Goal: Find specific fact: Find specific fact

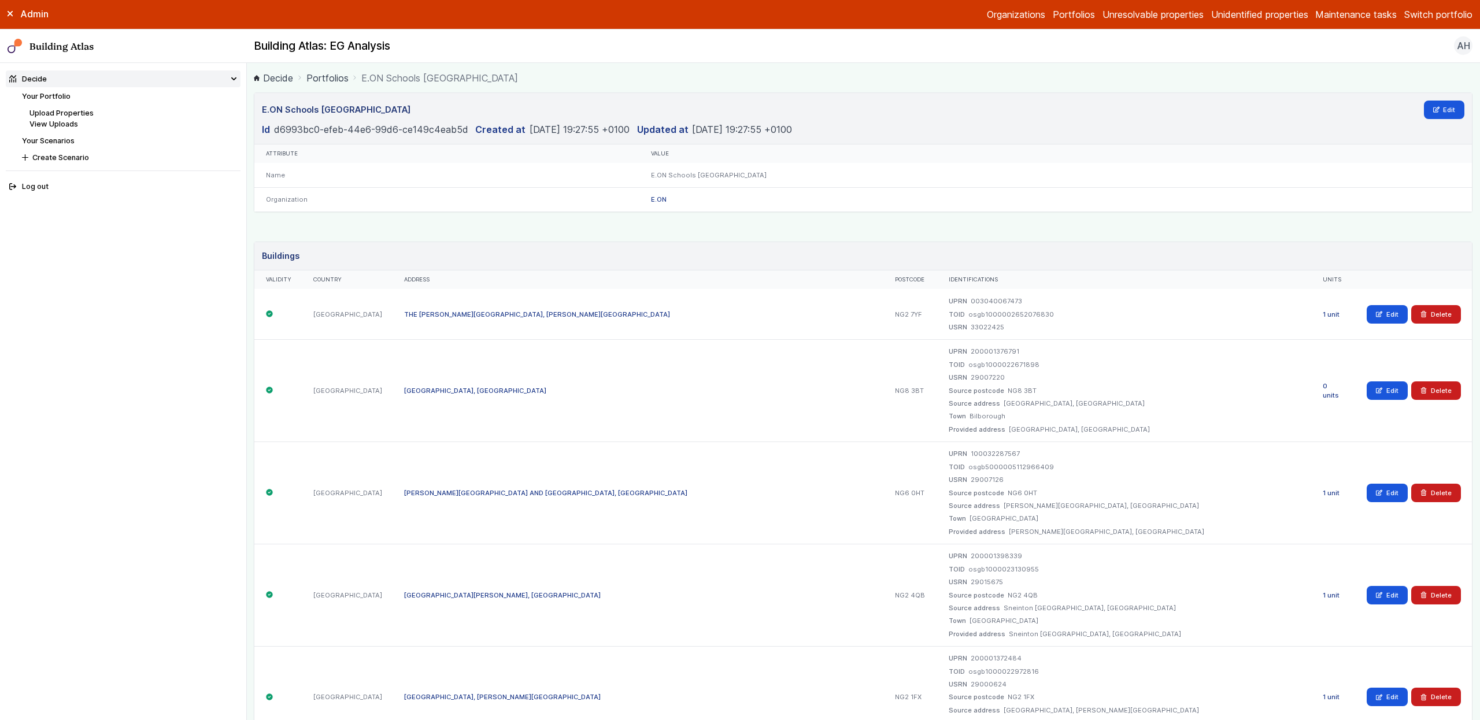
click at [971, 302] on dd "003040067473" at bounding box center [996, 301] width 51 height 9
copy dd "003040067473"
click at [971, 305] on dd "003040067473" at bounding box center [996, 301] width 51 height 9
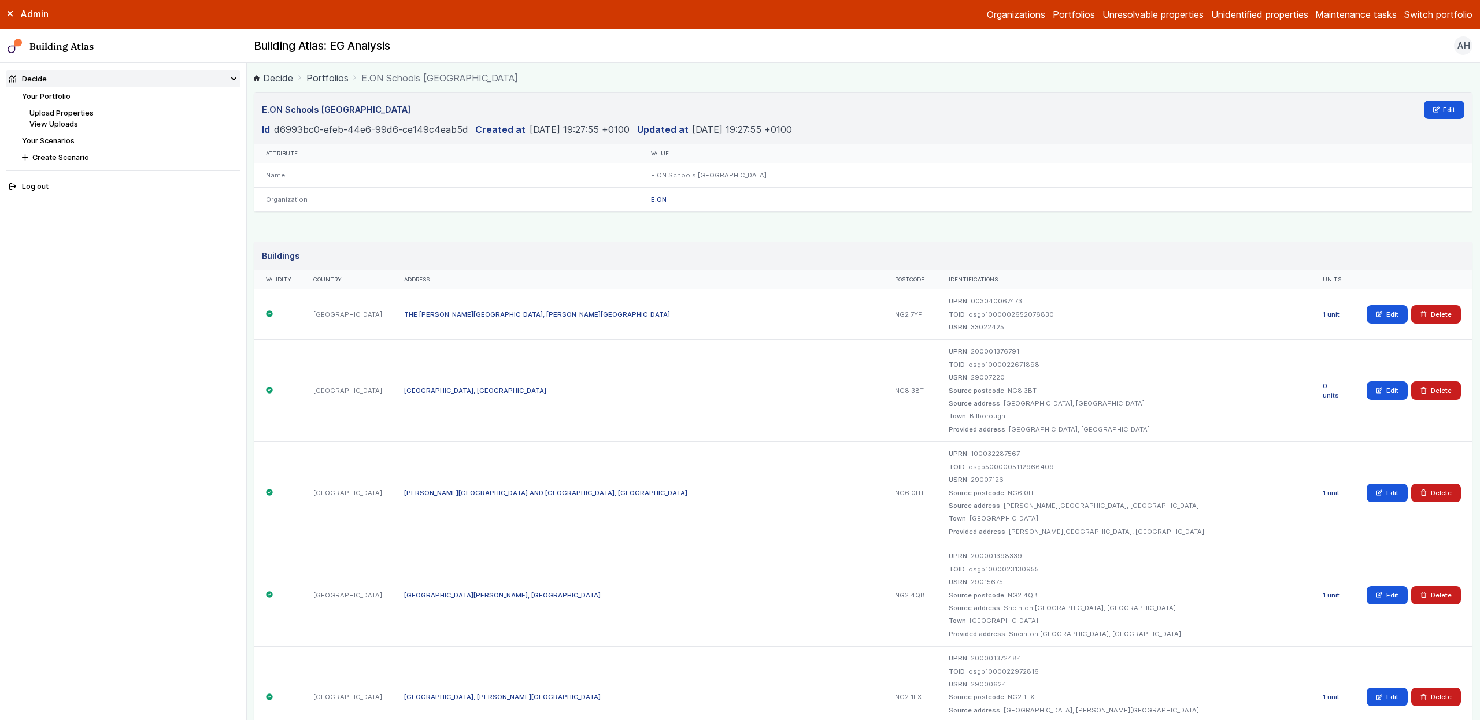
click at [1, 12] on div "Admin" at bounding box center [123, 14] width 247 height 13
click at [1056, 8] on link "Portfolios" at bounding box center [1074, 15] width 42 height 14
click at [1063, 16] on link "Portfolios" at bounding box center [1074, 15] width 42 height 14
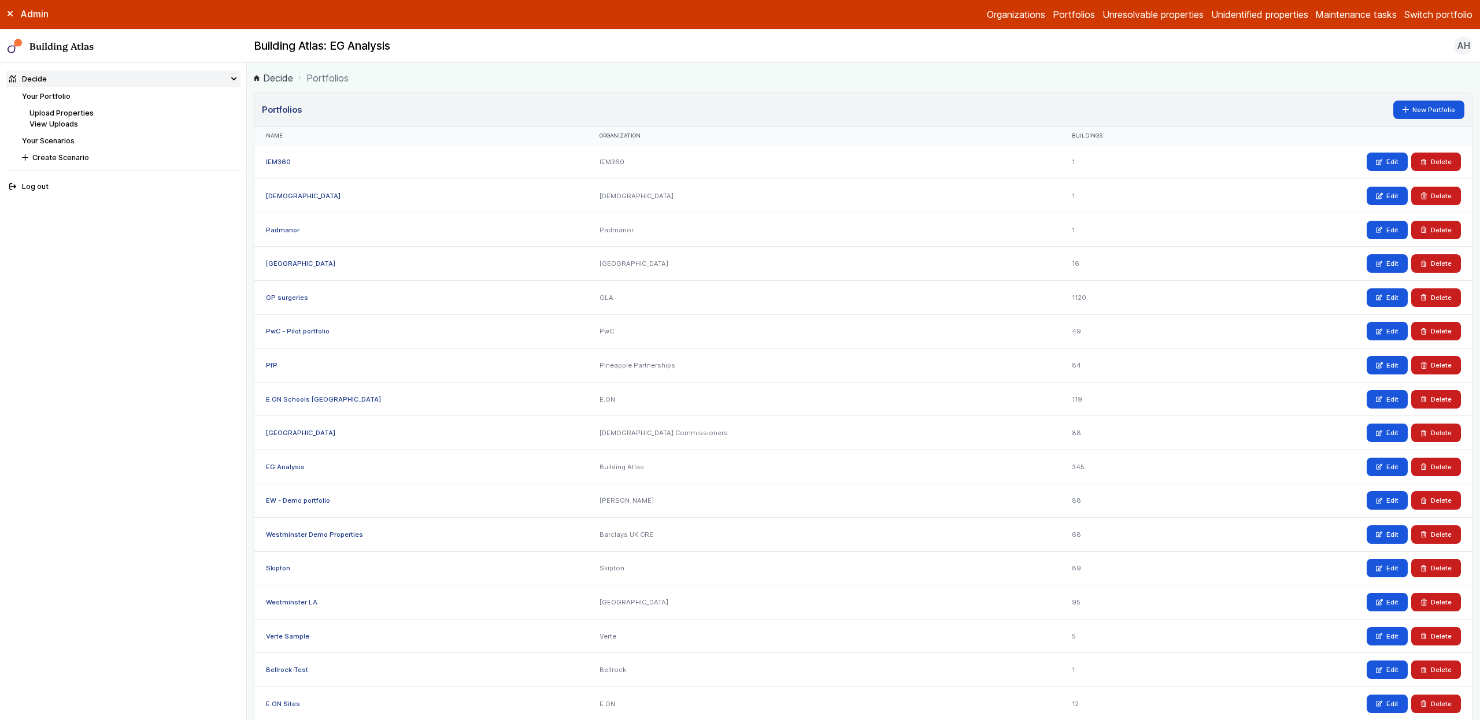
click at [13, 15] on div "Admin" at bounding box center [123, 14] width 247 height 13
click at [301, 599] on link "Westminster LA" at bounding box center [291, 602] width 51 height 8
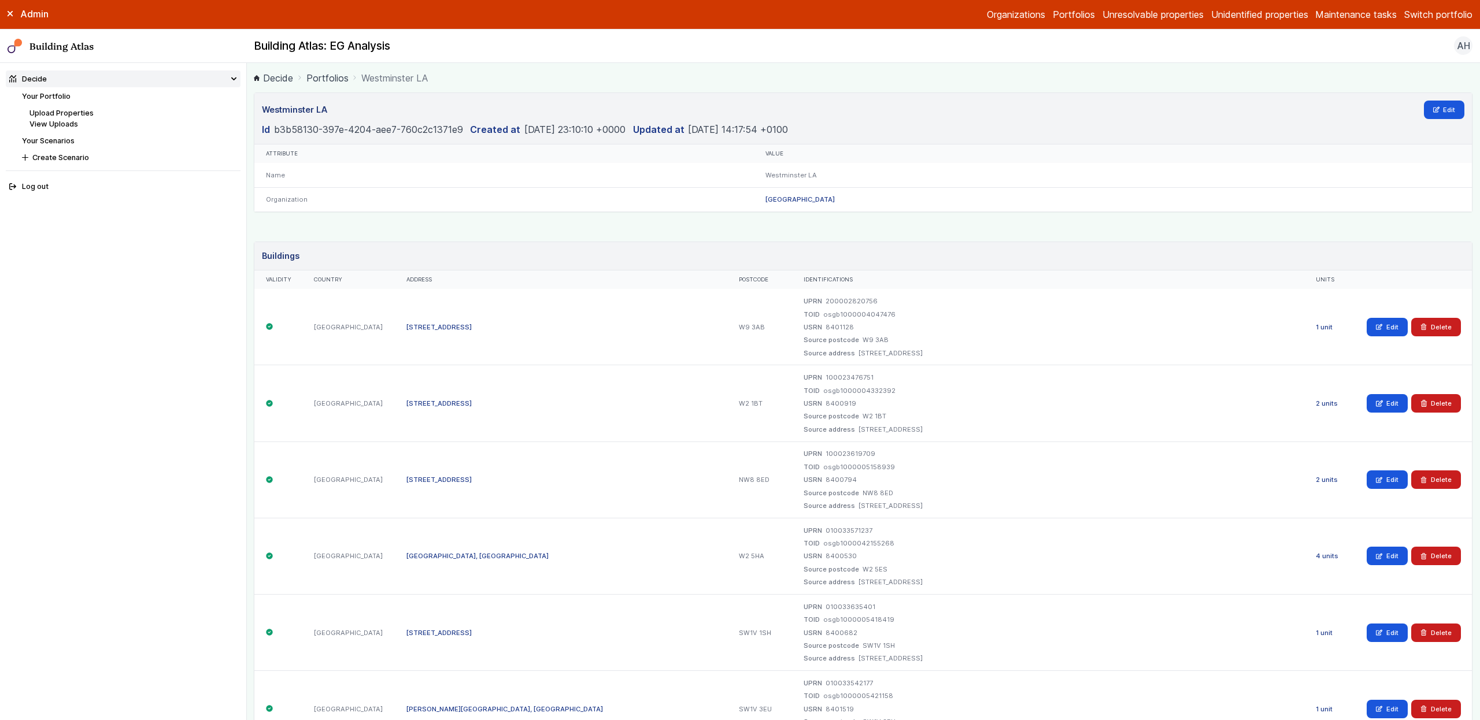
click at [858, 133] on dl "Id b3b58130-397e-4204-aee7-760c2c1371e9 Created at [DATE] 23:10:10 +0000 Update…" at bounding box center [863, 130] width 1202 height 14
click at [424, 326] on link "[STREET_ADDRESS]" at bounding box center [438, 327] width 65 height 8
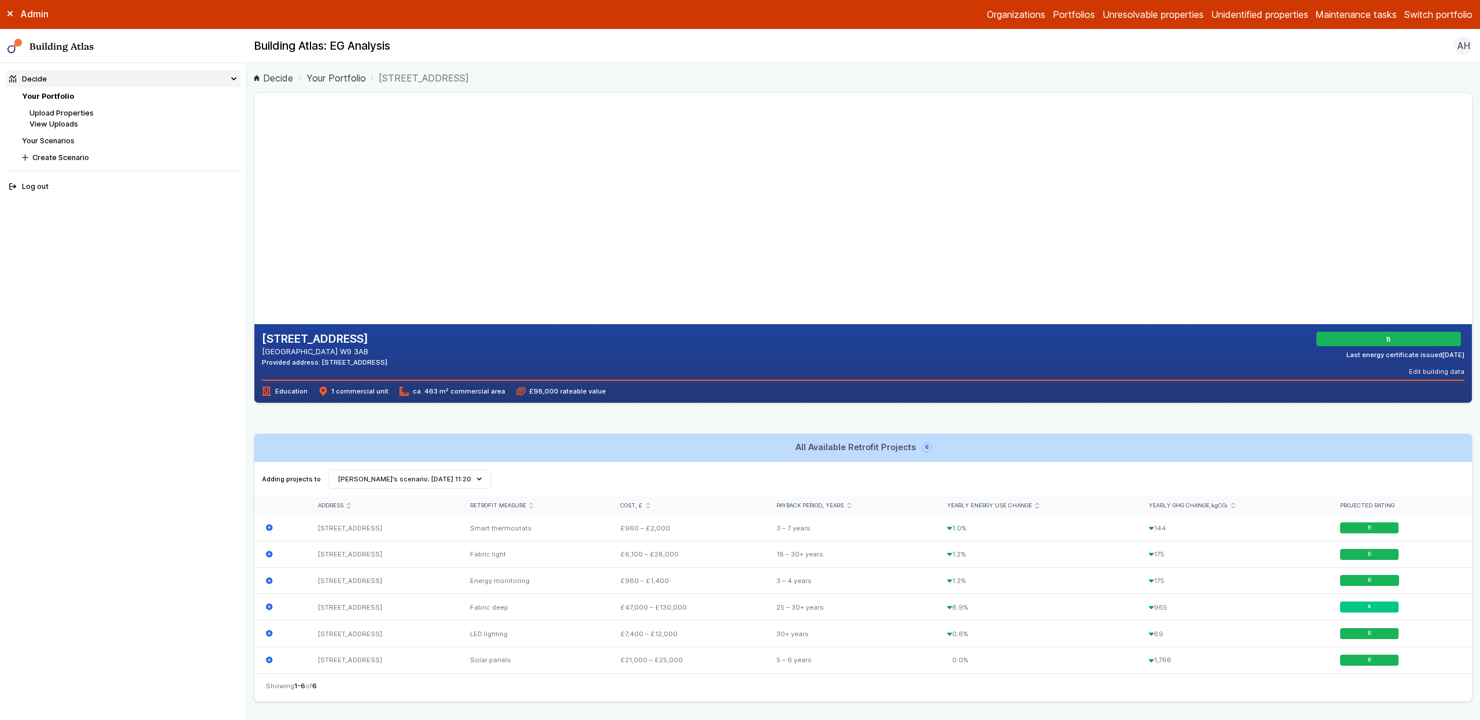
drag, startPoint x: 584, startPoint y: 192, endPoint x: 580, endPoint y: 182, distance: 10.6
drag, startPoint x: 580, startPoint y: 182, endPoint x: 518, endPoint y: 243, distance: 87.1
click at [254, 245] on gmp-map-3d at bounding box center [254, 208] width 0 height 231
drag, startPoint x: 510, startPoint y: 235, endPoint x: 573, endPoint y: 214, distance: 65.8
click at [254, 214] on gmp-map-3d at bounding box center [254, 208] width 0 height 231
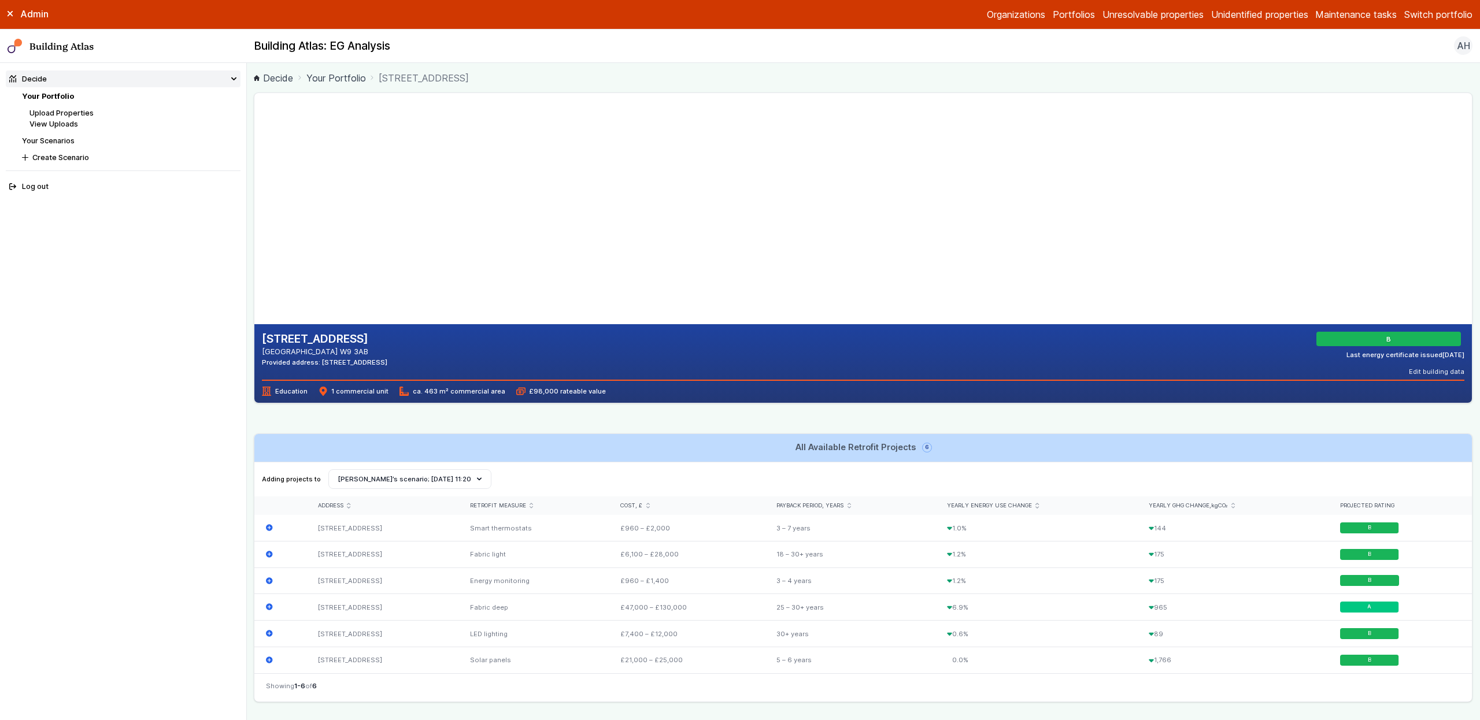
drag, startPoint x: 558, startPoint y: 224, endPoint x: 578, endPoint y: 221, distance: 20.4
click at [254, 221] on gmp-map-3d at bounding box center [254, 208] width 0 height 231
drag, startPoint x: 575, startPoint y: 223, endPoint x: 662, endPoint y: 246, distance: 89.9
click at [254, 238] on gmp-map-3d at bounding box center [254, 208] width 0 height 231
drag, startPoint x: 580, startPoint y: 236, endPoint x: 604, endPoint y: 227, distance: 25.2
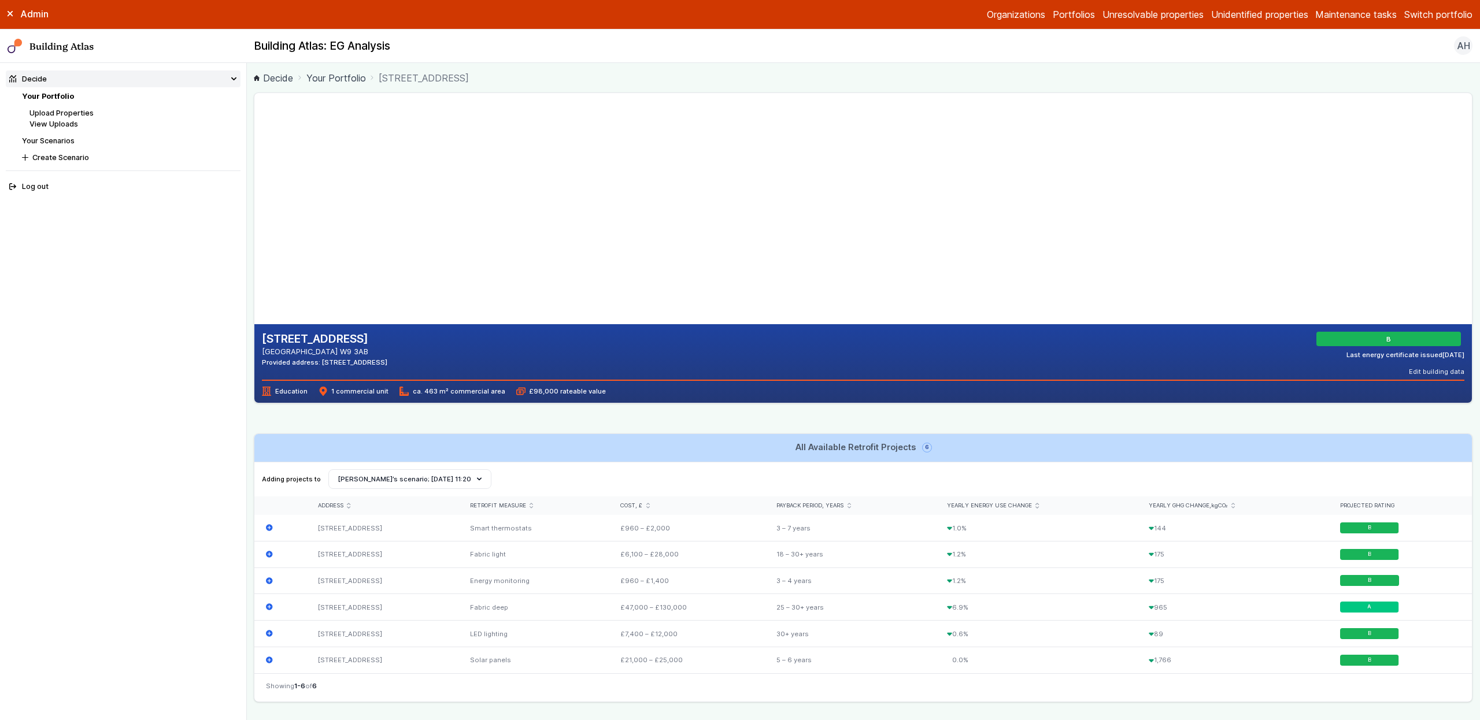
click at [254, 227] on gmp-map-3d at bounding box center [254, 208] width 0 height 231
drag, startPoint x: 600, startPoint y: 231, endPoint x: 578, endPoint y: 208, distance: 32.3
click at [254, 208] on gmp-map-3d at bounding box center [254, 208] width 0 height 231
drag, startPoint x: 578, startPoint y: 203, endPoint x: 528, endPoint y: 227, distance: 55.1
click at [254, 225] on gmp-map-3d at bounding box center [254, 208] width 0 height 231
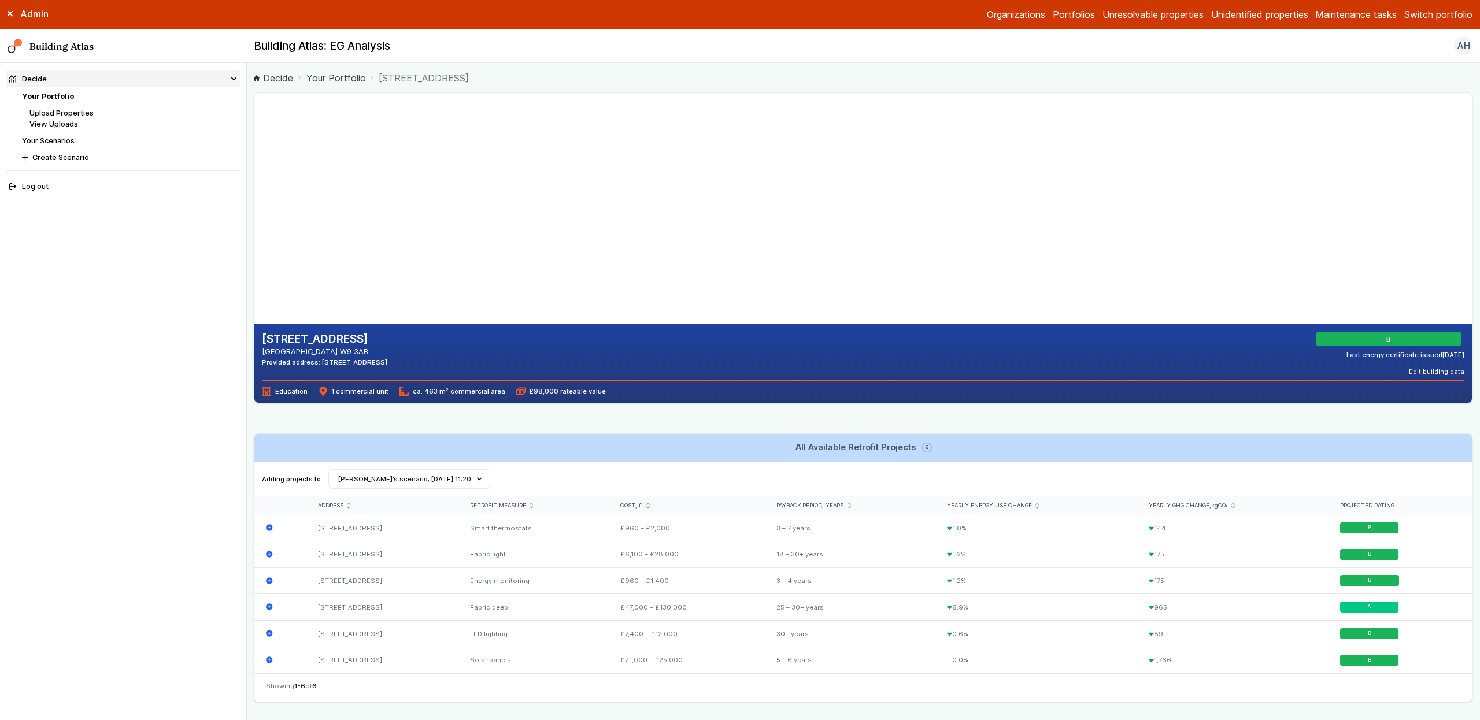
drag, startPoint x: 536, startPoint y: 222, endPoint x: 591, endPoint y: 219, distance: 55.0
drag, startPoint x: 539, startPoint y: 255, endPoint x: 553, endPoint y: 262, distance: 15.8
drag, startPoint x: 549, startPoint y: 250, endPoint x: 572, endPoint y: 190, distance: 64.4
click at [254, 184] on gmp-map-3d at bounding box center [254, 208] width 0 height 231
drag, startPoint x: 571, startPoint y: 193, endPoint x: 569, endPoint y: 172, distance: 20.3
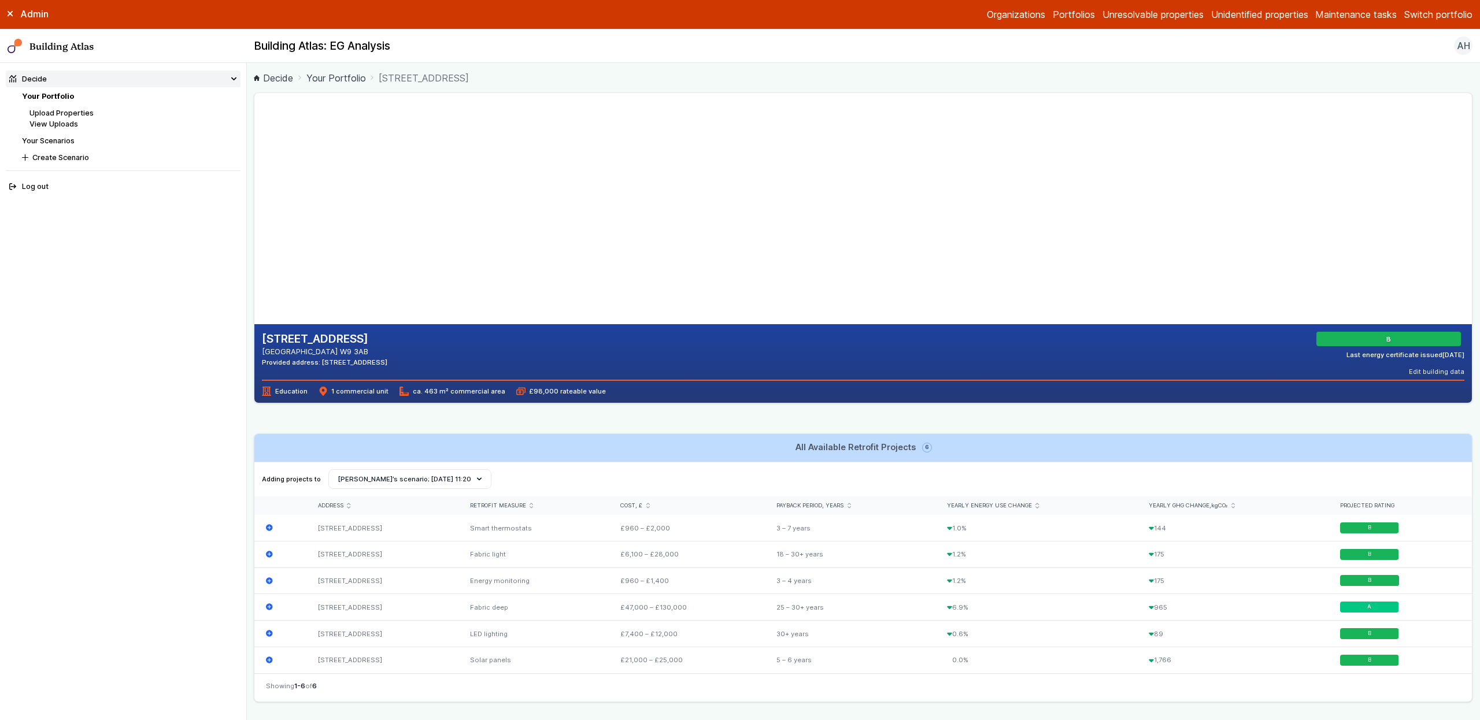
drag, startPoint x: 564, startPoint y: 217, endPoint x: 450, endPoint y: 218, distance: 113.9
drag, startPoint x: 508, startPoint y: 208, endPoint x: 517, endPoint y: 216, distance: 12.3
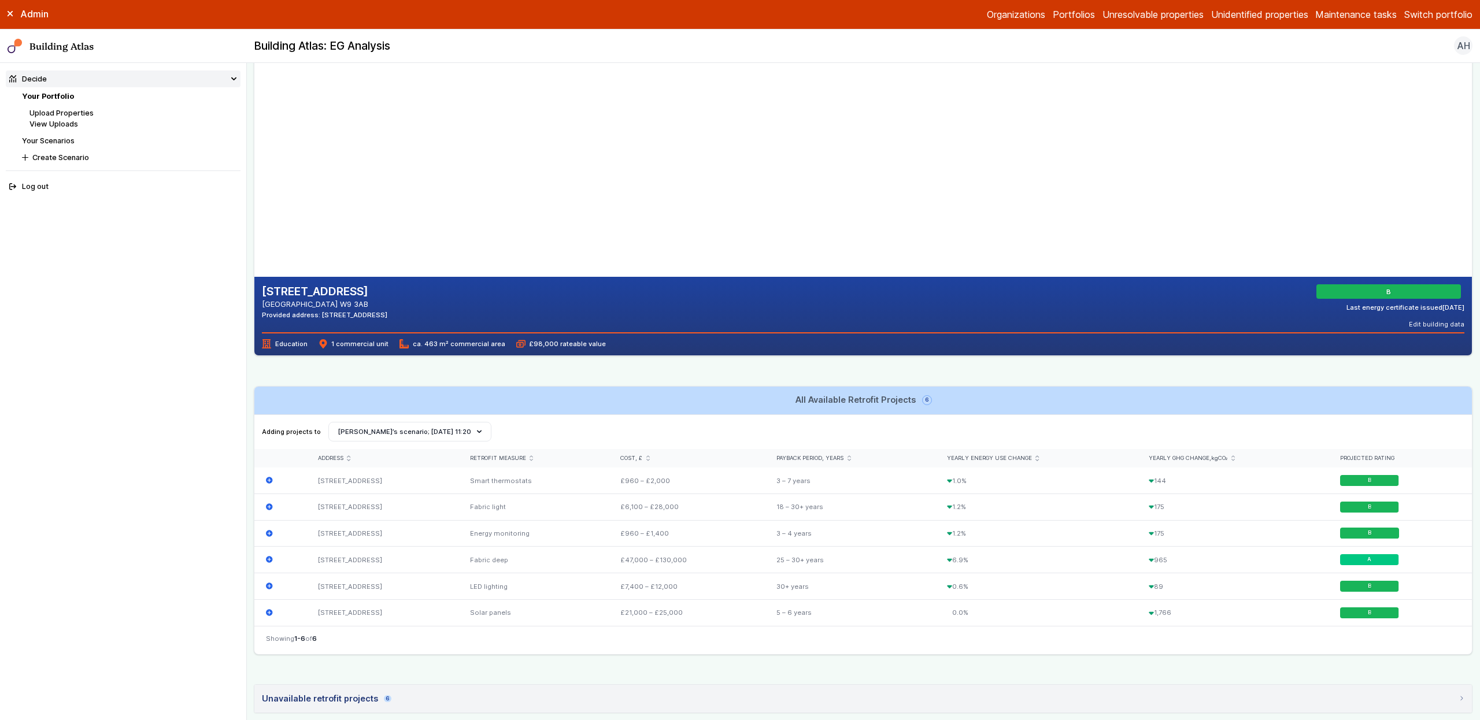
scroll to position [328, 0]
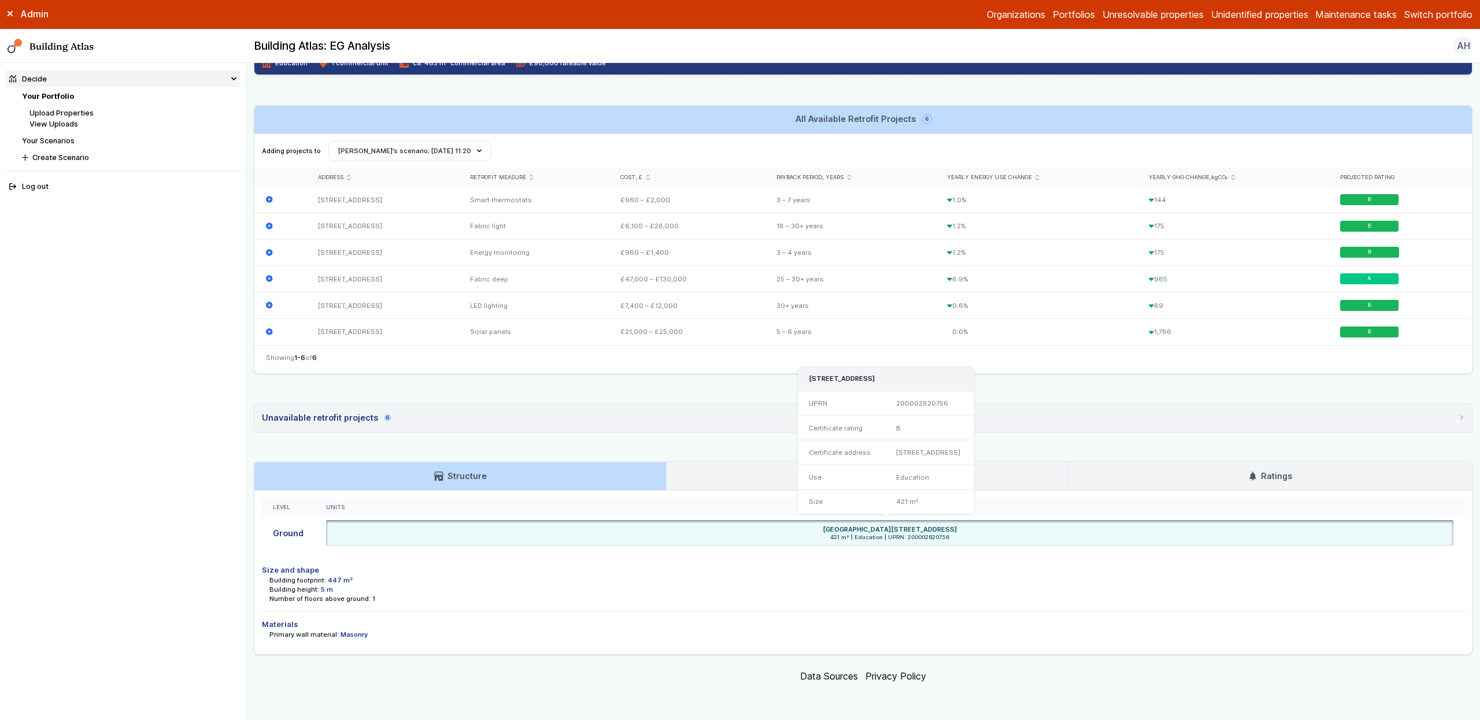
click at [925, 539] on span "421 m² | Education | UPRN: 200002820756" at bounding box center [890, 538] width 1120 height 8
copy span "200002820756"
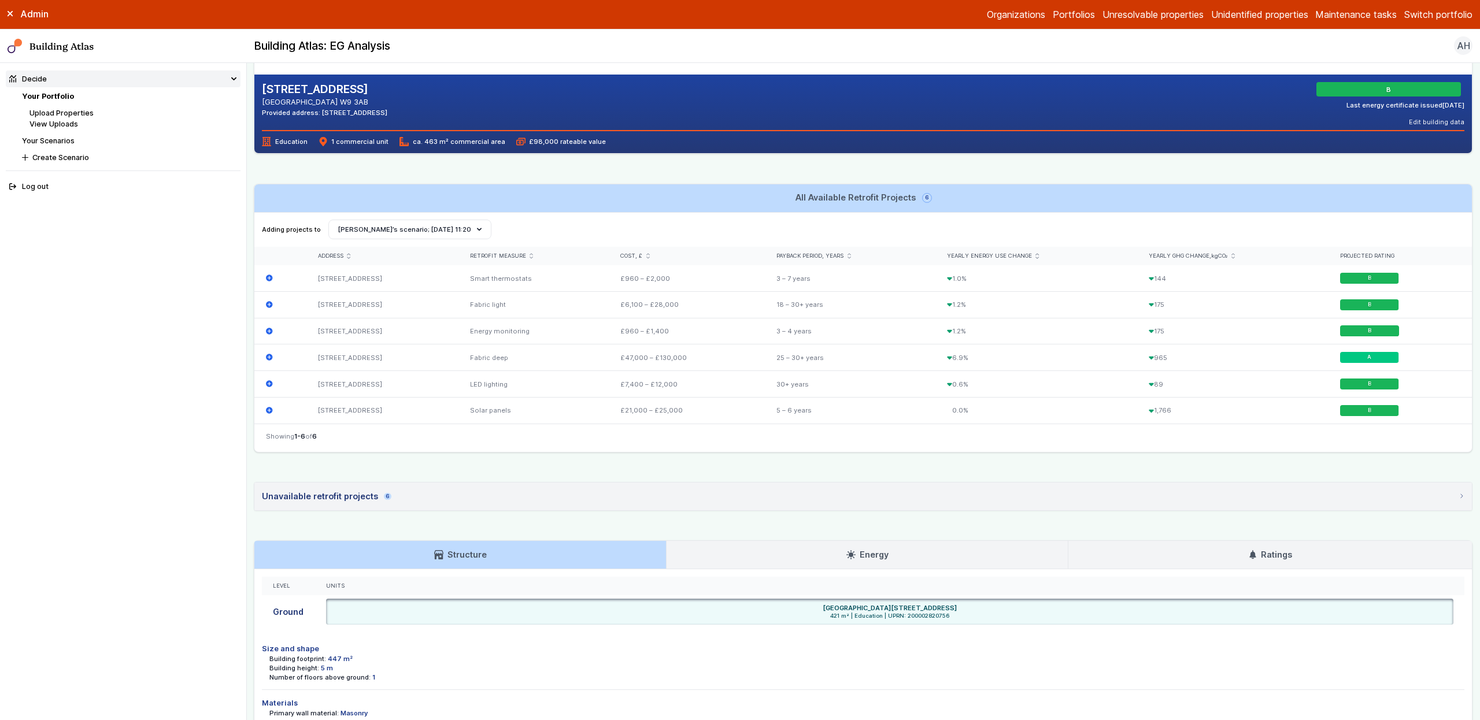
scroll to position [195, 0]
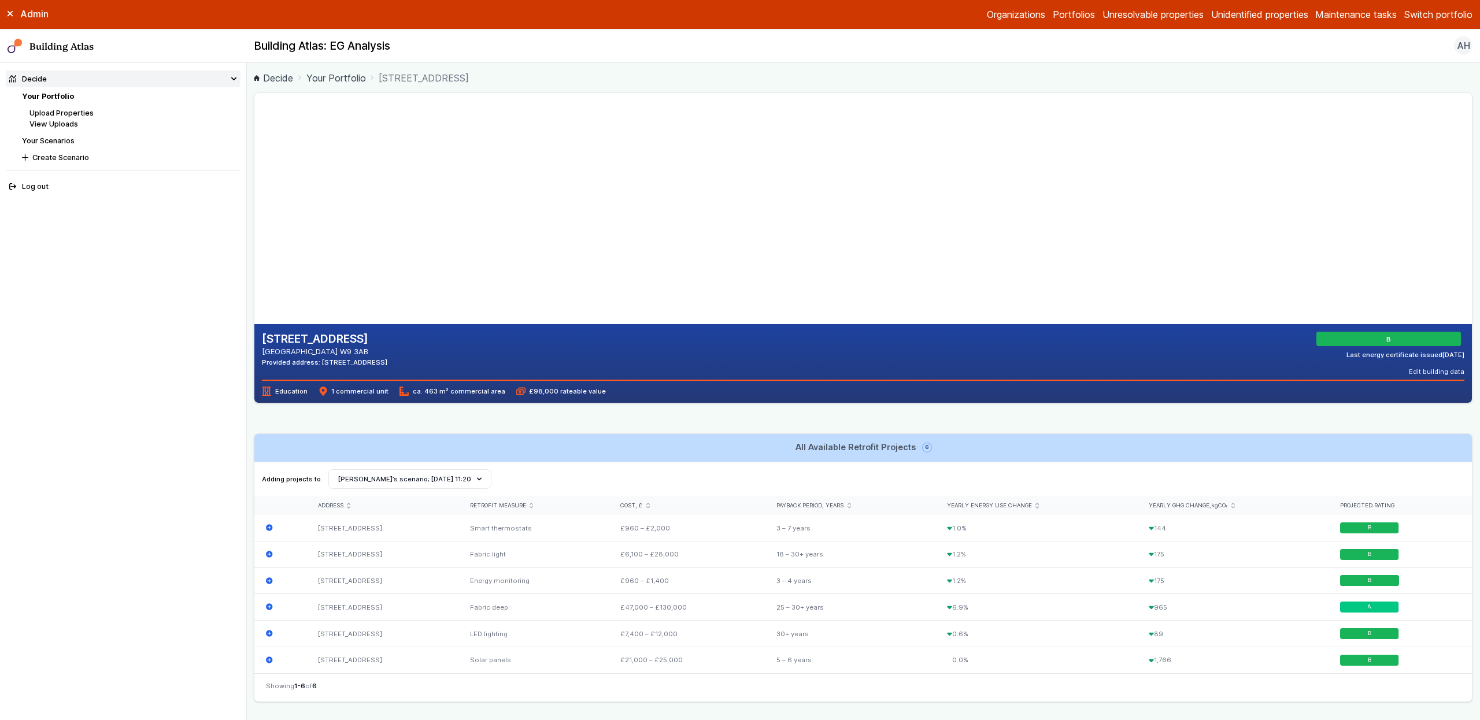
drag, startPoint x: 554, startPoint y: 220, endPoint x: 554, endPoint y: 226, distance: 5.8
click at [254, 226] on gmp-map-3d at bounding box center [254, 208] width 0 height 231
drag, startPoint x: 613, startPoint y: 225, endPoint x: 375, endPoint y: 217, distance: 238.3
click at [254, 217] on gmp-map-3d at bounding box center [254, 208] width 0 height 231
drag, startPoint x: 737, startPoint y: 261, endPoint x: 765, endPoint y: 217, distance: 52.0
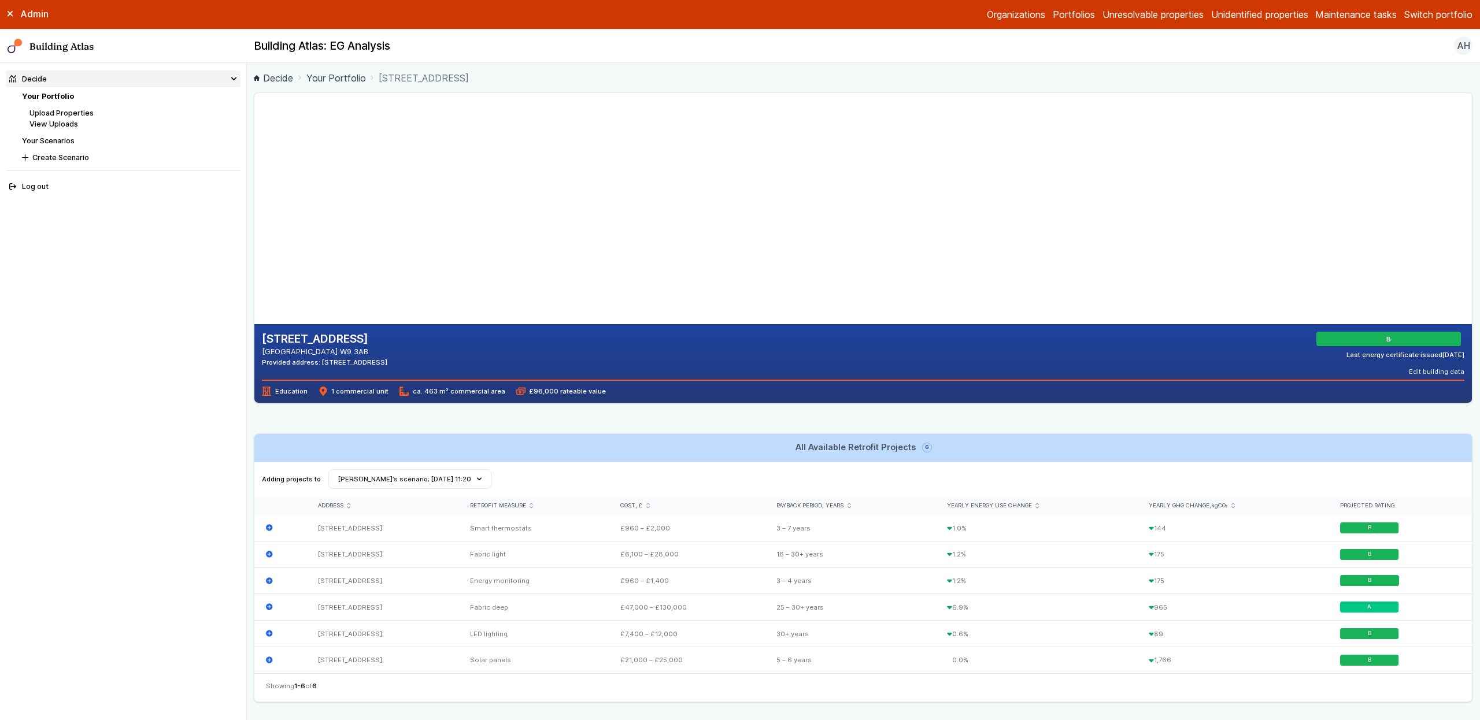
click at [254, 217] on gmp-map-3d at bounding box center [254, 208] width 0 height 231
drag, startPoint x: 536, startPoint y: 189, endPoint x: 664, endPoint y: 223, distance: 131.7
click at [254, 222] on gmp-map-3d at bounding box center [254, 208] width 0 height 231
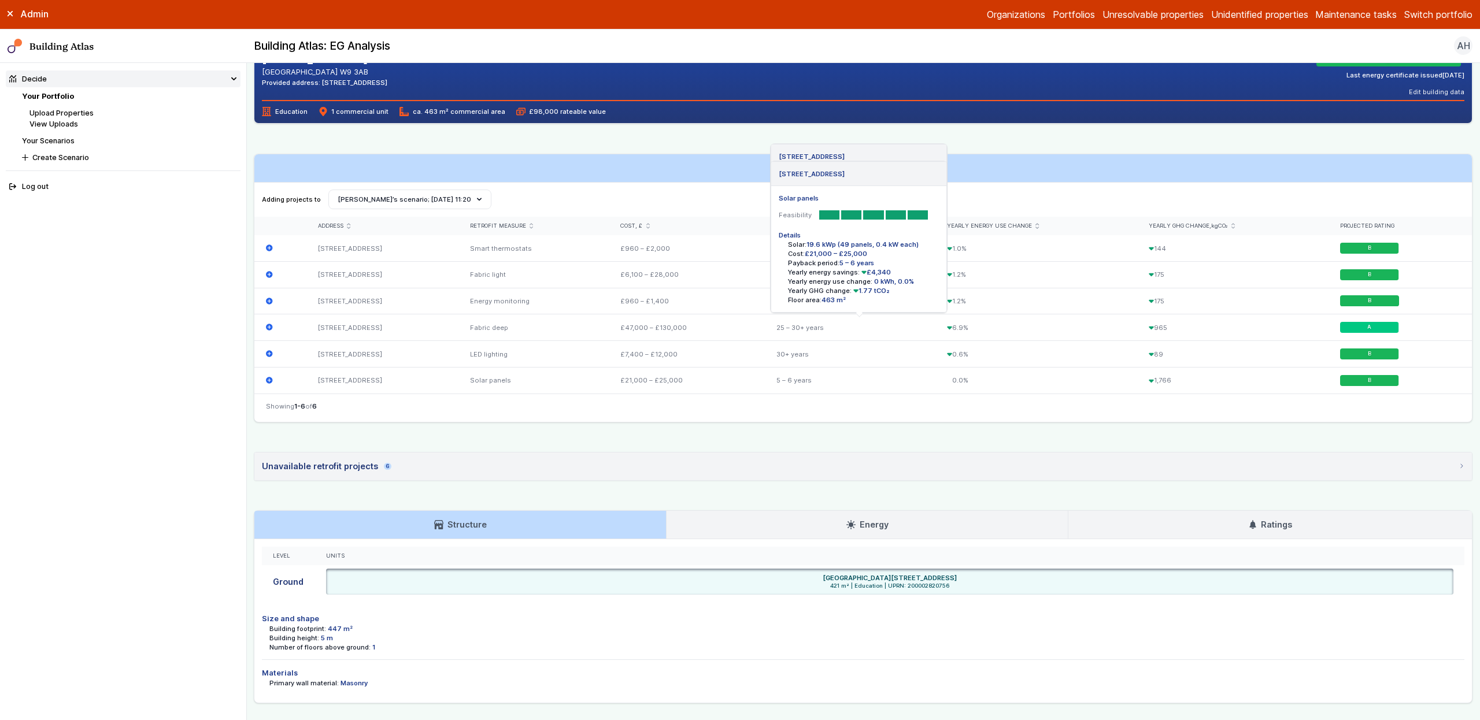
scroll to position [328, 0]
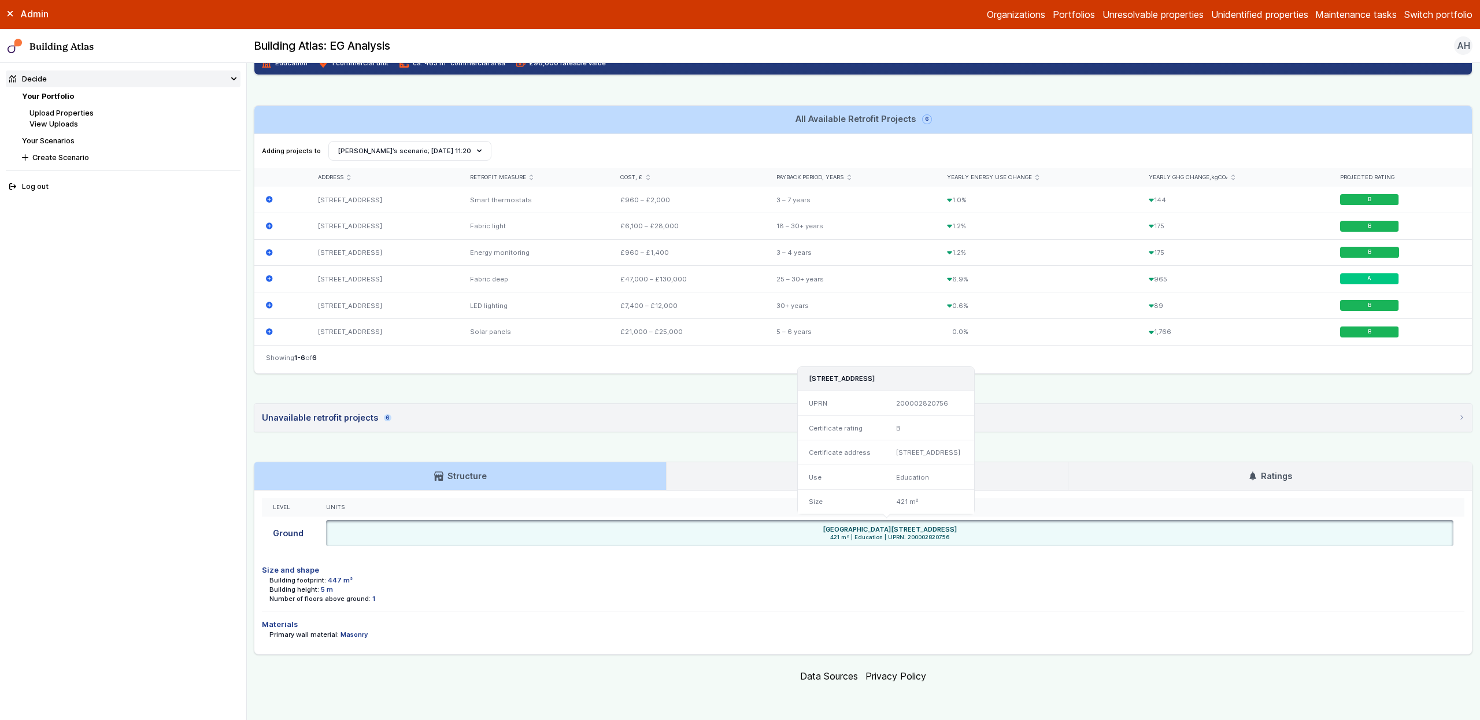
click at [922, 540] on span "421 m² | Education | UPRN: 200002820756" at bounding box center [890, 538] width 1120 height 8
copy span "200002820756"
click at [913, 535] on span "421 m² | Education | UPRN: 200002820756" at bounding box center [890, 538] width 1120 height 8
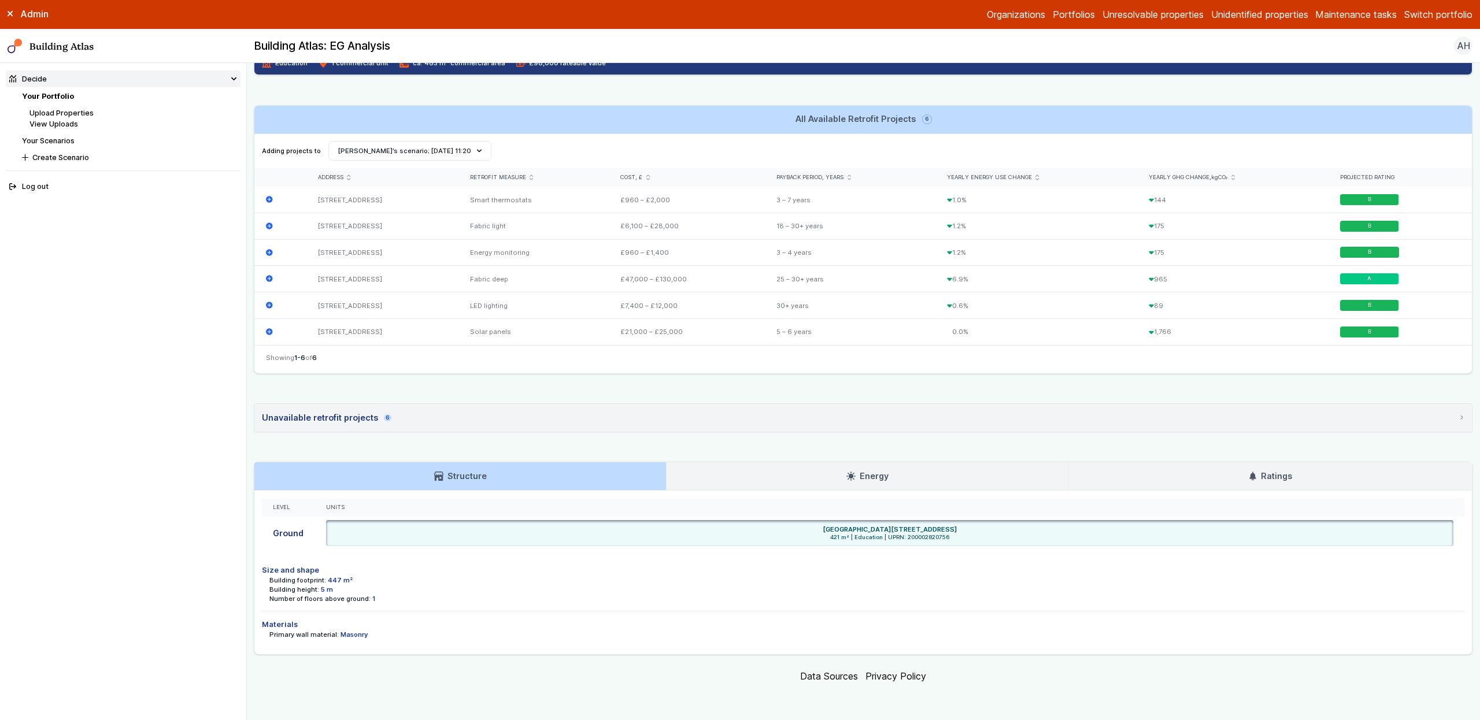
copy span "200002820756"
click at [173, 395] on nav "Decide Your Portfolio Upload Properties View Uploads Your Scenarios Create Scen…" at bounding box center [123, 391] width 247 height 657
